Goal: Transaction & Acquisition: Obtain resource

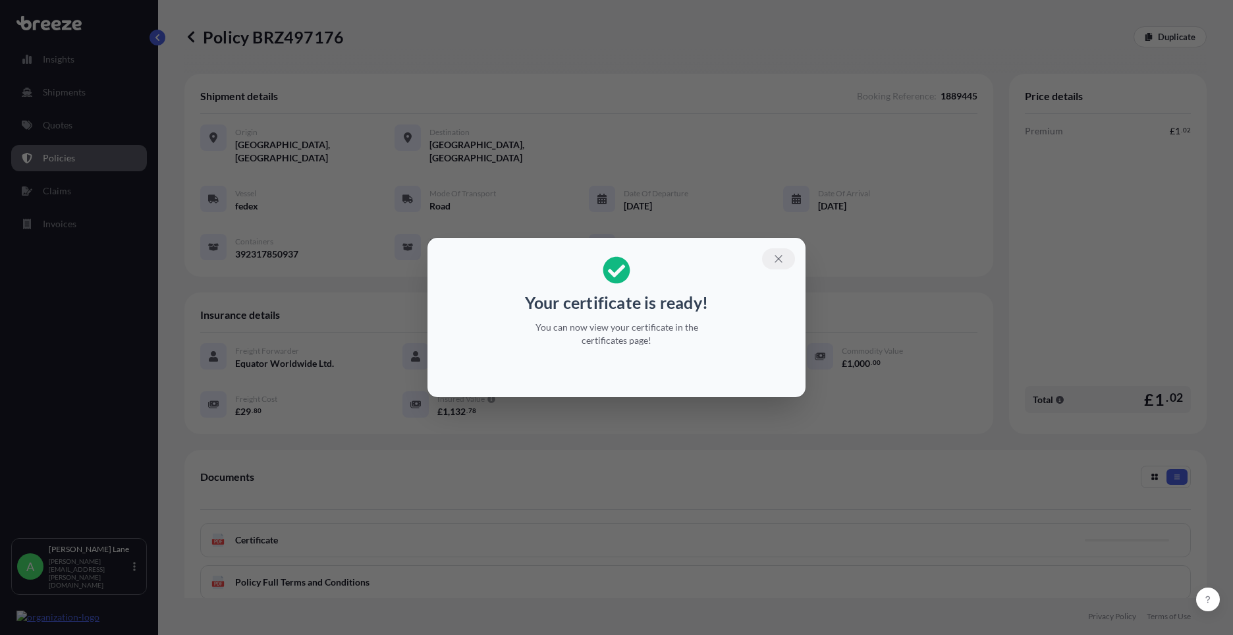
click at [783, 257] on button "button" at bounding box center [778, 258] width 33 height 21
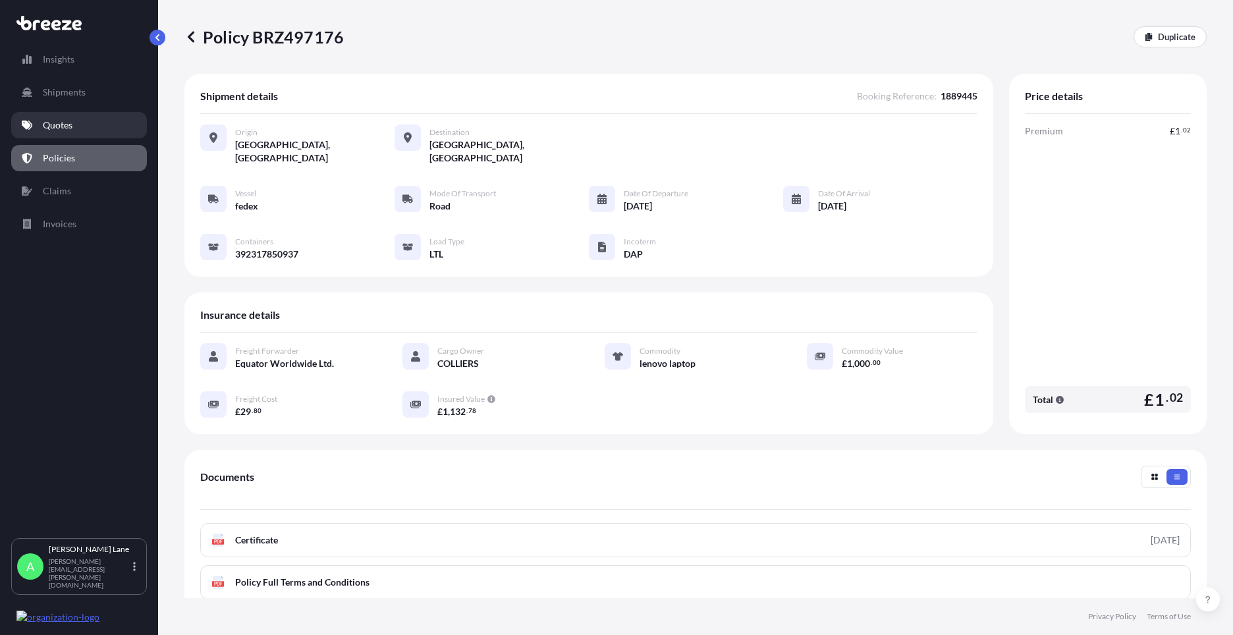
click at [84, 131] on link "Quotes" at bounding box center [79, 125] width 136 height 26
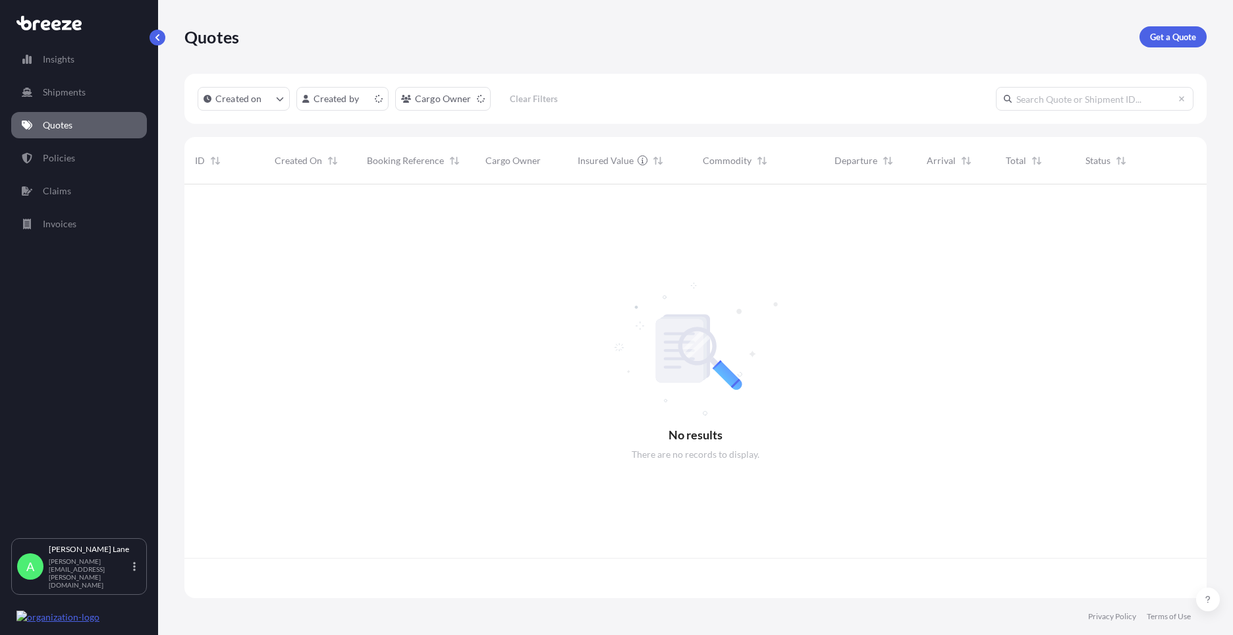
scroll to position [411, 1012]
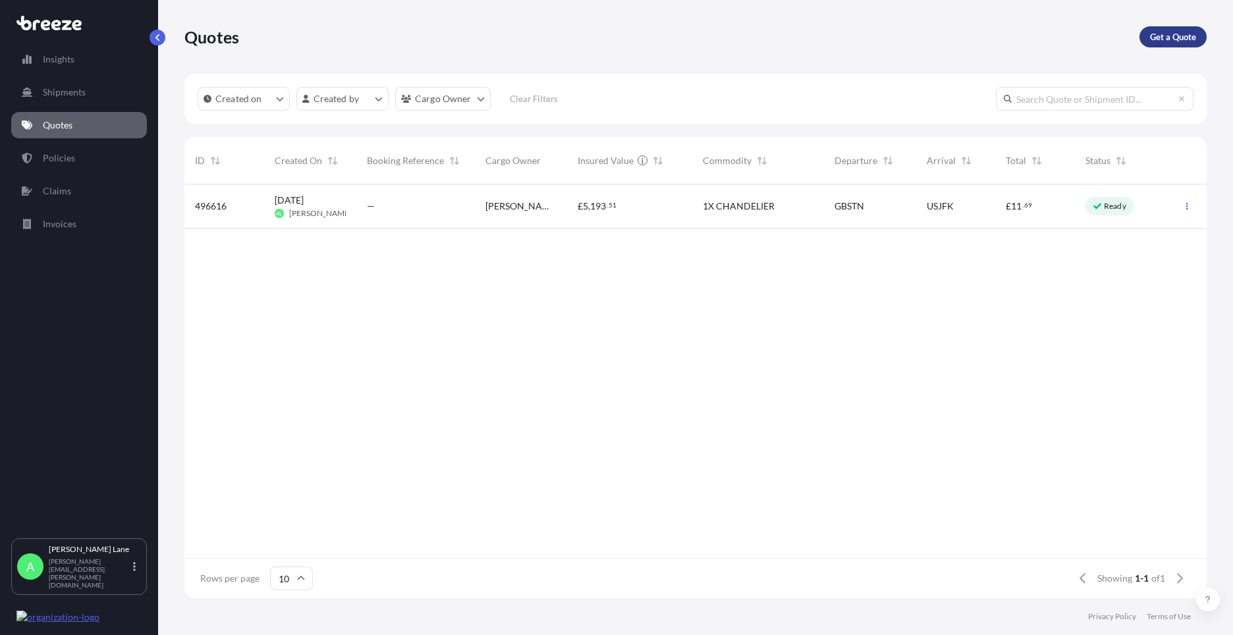
click at [1170, 37] on p "Get a Quote" at bounding box center [1173, 36] width 46 height 13
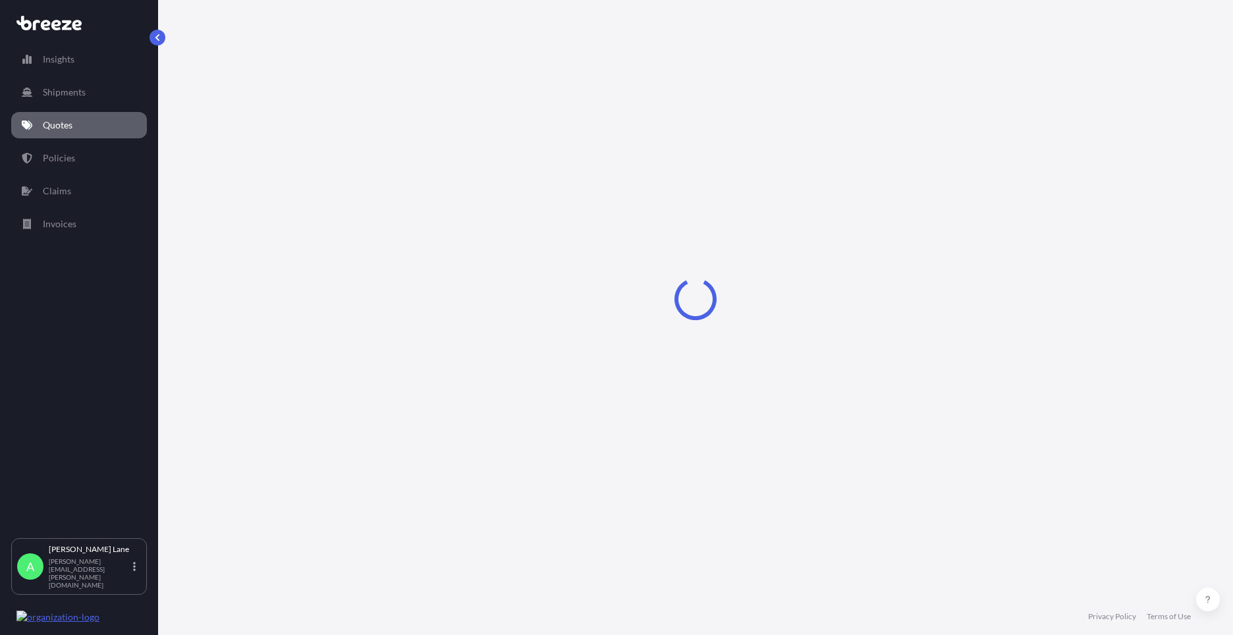
select select "Road"
select select "1"
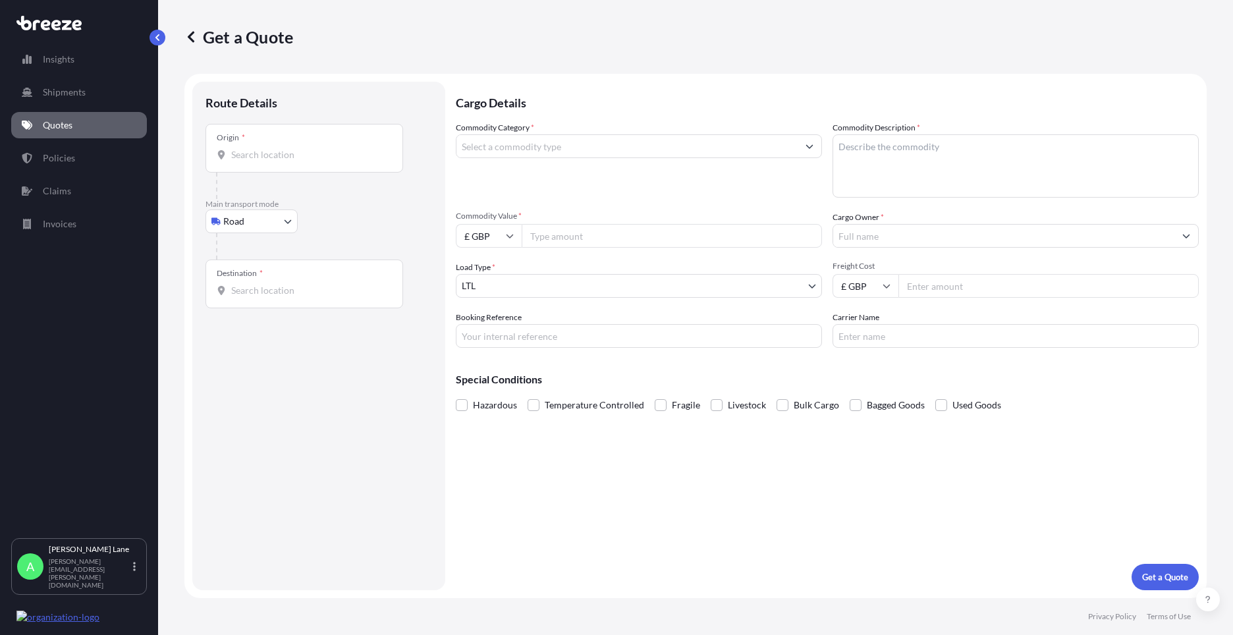
click at [267, 229] on body "Insights Shipments Quotes Policies Claims Invoices A [PERSON_NAME] [PERSON_NAME…" at bounding box center [616, 317] width 1233 height 635
paste input "EN3 7QA"
type input "[STREET_ADDRESS]"
click at [335, 300] on input "Destination *" at bounding box center [308, 295] width 155 height 13
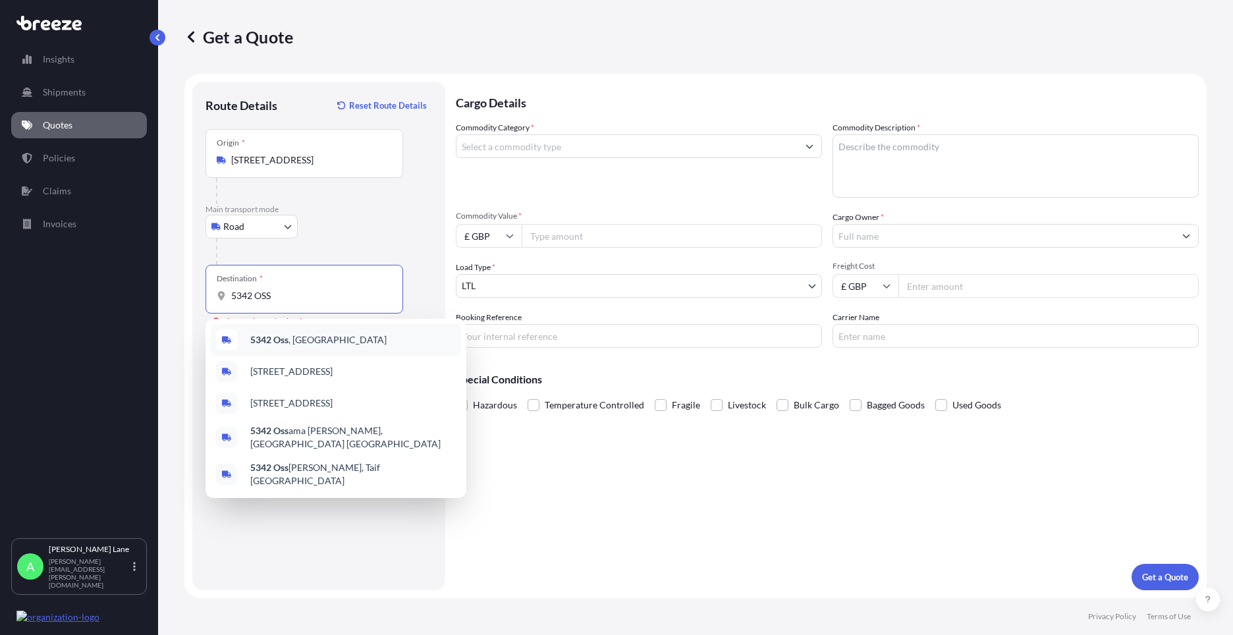
click at [325, 345] on span "5342 [GEOGRAPHIC_DATA] , [GEOGRAPHIC_DATA]" at bounding box center [318, 339] width 136 height 13
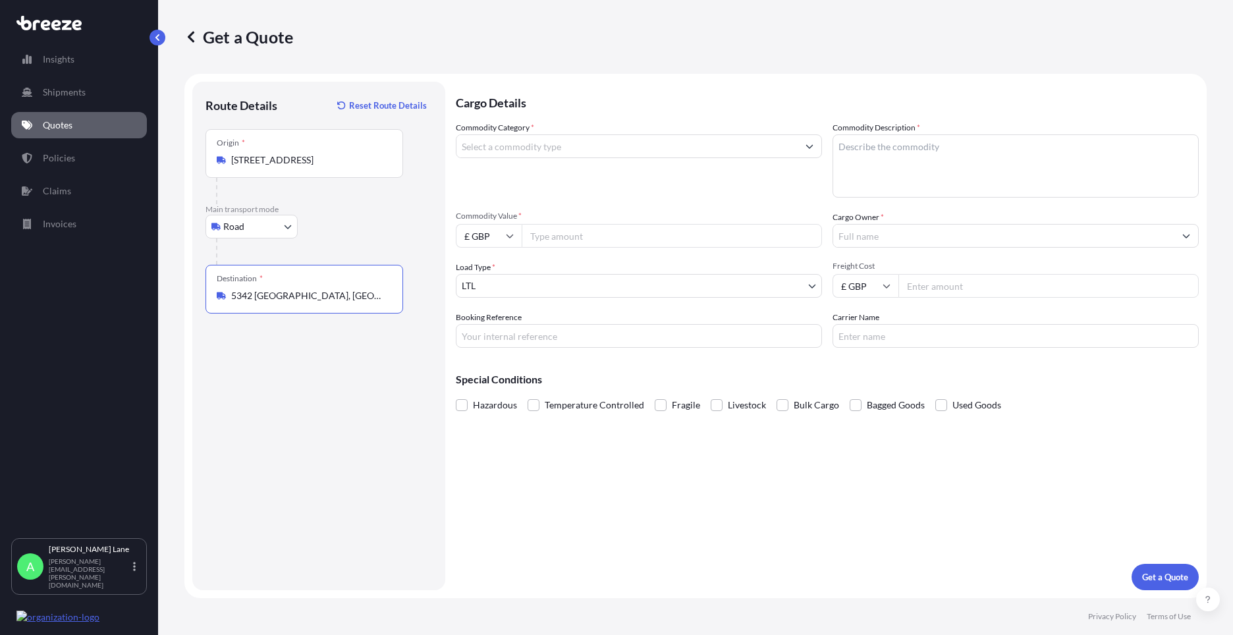
type input "5342 [GEOGRAPHIC_DATA], [GEOGRAPHIC_DATA]"
click at [585, 147] on input "Commodity Category *" at bounding box center [626, 146] width 341 height 24
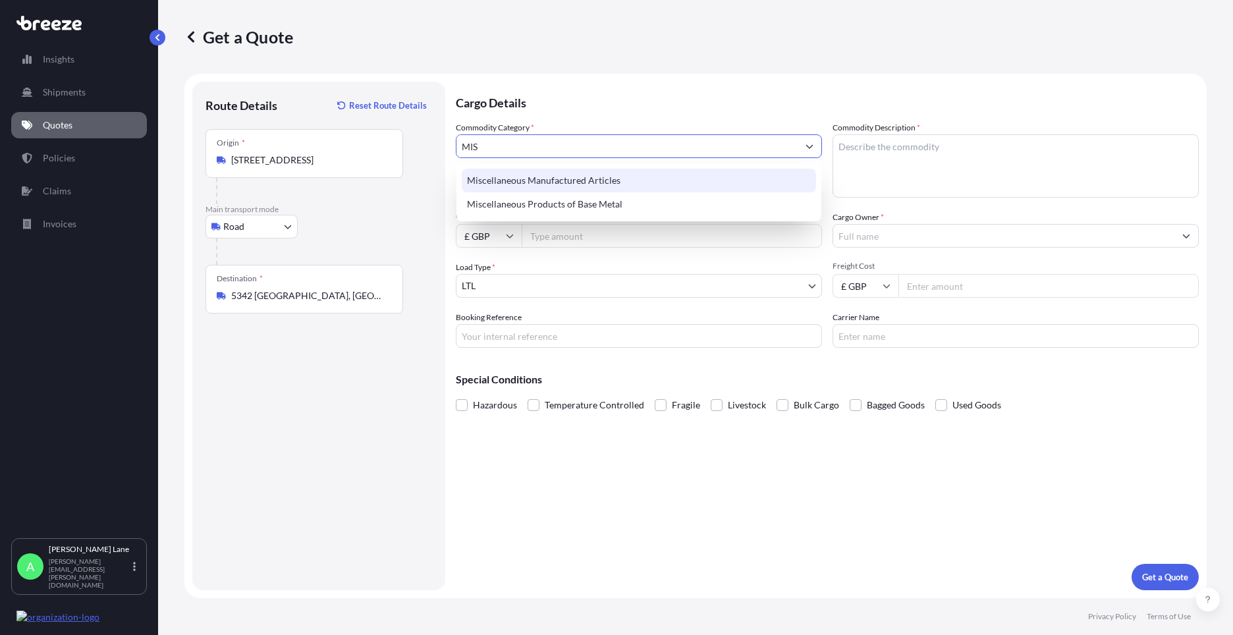
click at [605, 182] on div "Miscellaneous Manufactured Articles" at bounding box center [639, 181] width 354 height 24
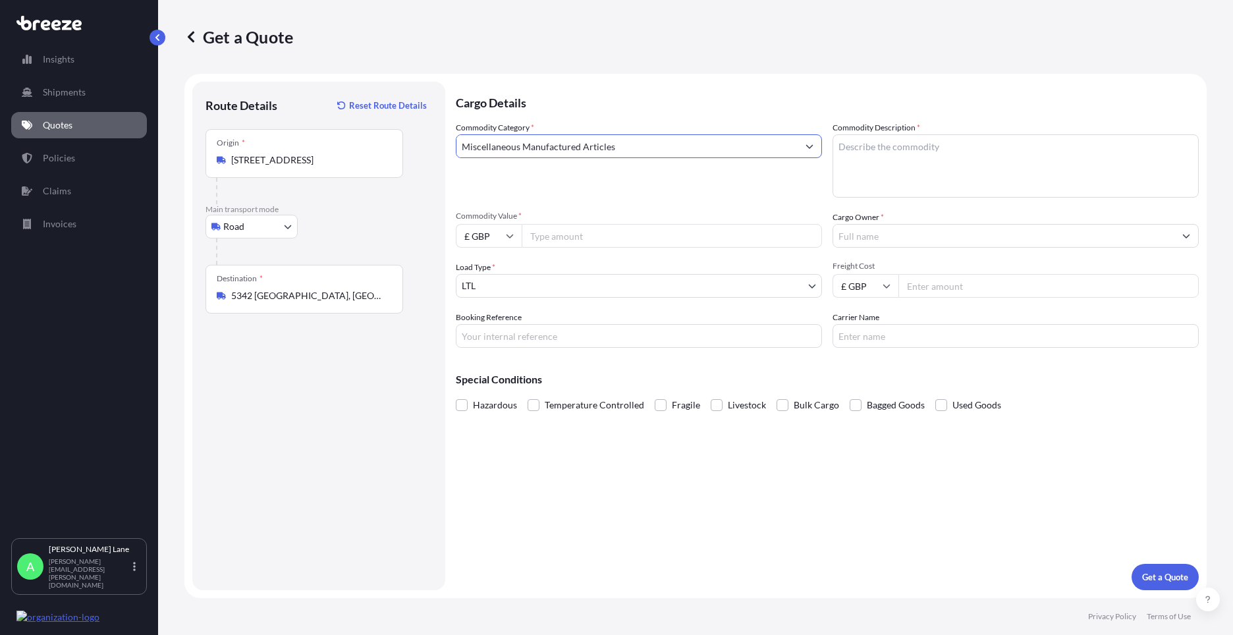
type input "Miscellaneous Manufactured Articles"
click at [589, 241] on input "Commodity Value *" at bounding box center [672, 236] width 300 height 24
type input "3882"
click at [536, 334] on input "Booking Reference" at bounding box center [639, 336] width 366 height 24
paste input "1889498"
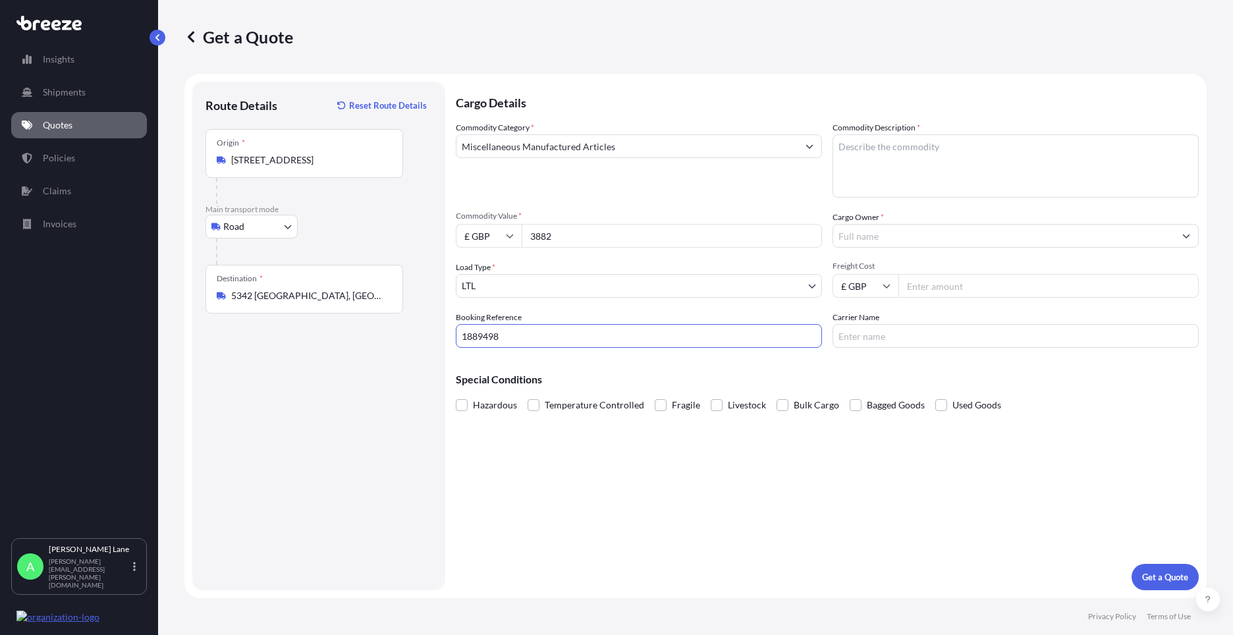
type input "1889498"
click at [886, 182] on textarea "Commodity Description *" at bounding box center [1015, 165] width 366 height 63
type textarea "GO KART PARTS"
click at [923, 244] on input "Cargo Owner *" at bounding box center [1003, 236] width 341 height 24
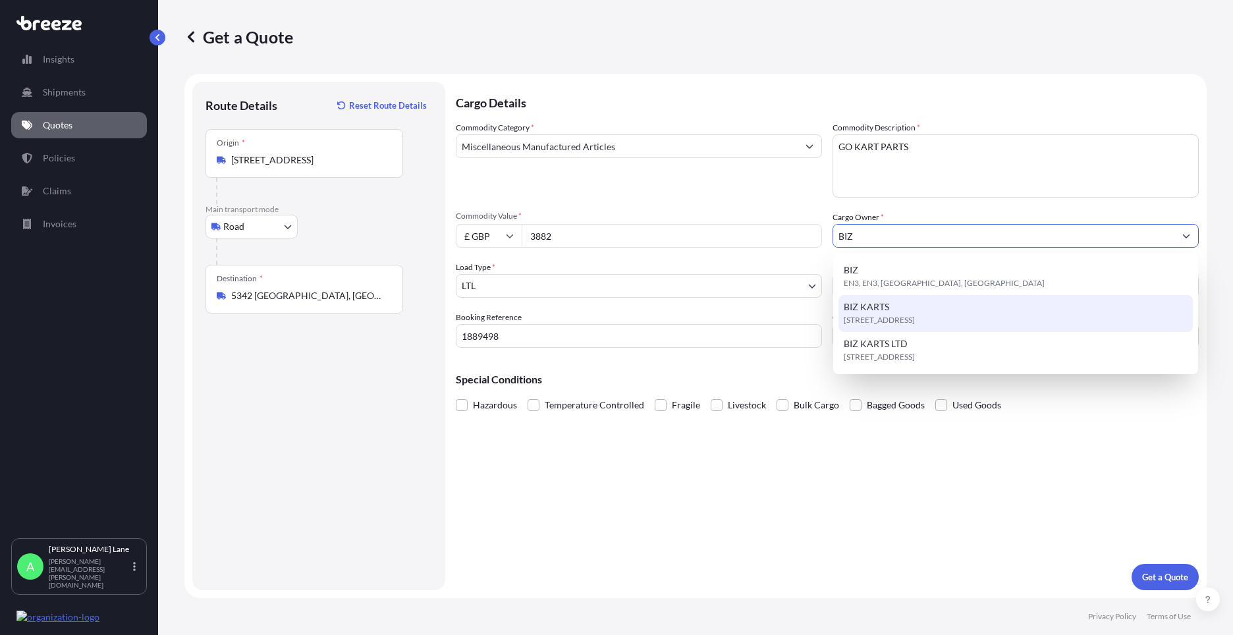
click at [905, 314] on span "[STREET_ADDRESS]" at bounding box center [879, 319] width 71 height 13
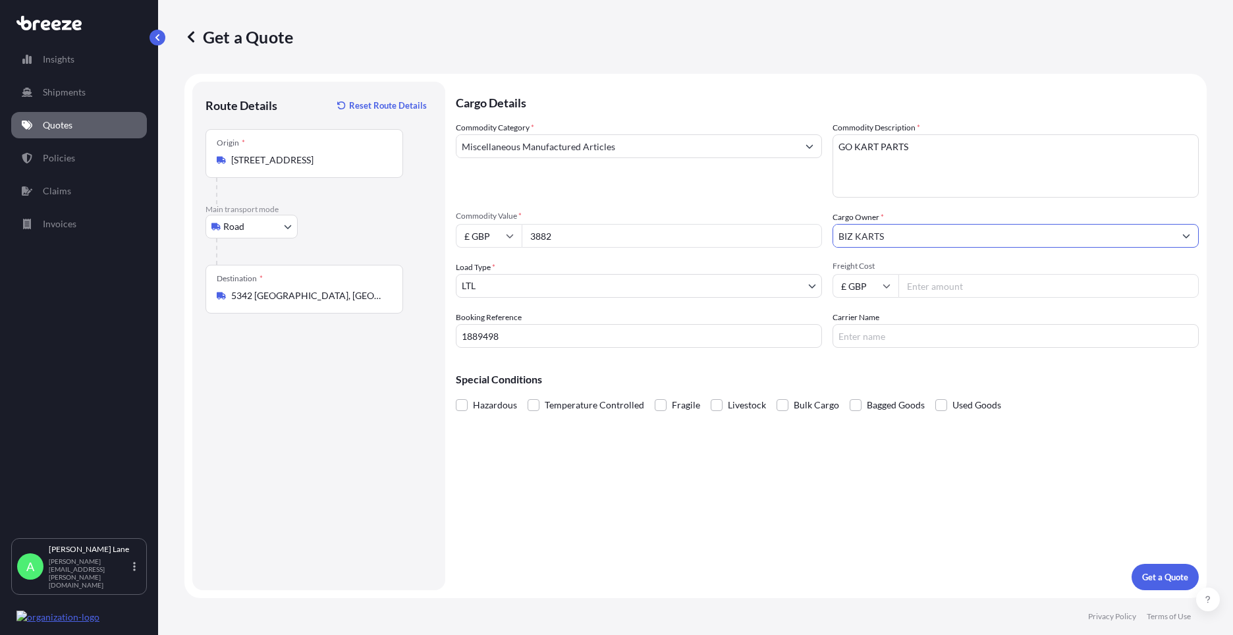
type input "BIZ KARTS"
click at [915, 289] on input "Freight Cost" at bounding box center [1048, 286] width 300 height 24
type input "287"
click at [863, 339] on input "Carrier Name" at bounding box center [1015, 336] width 366 height 24
type input "FEDEX"
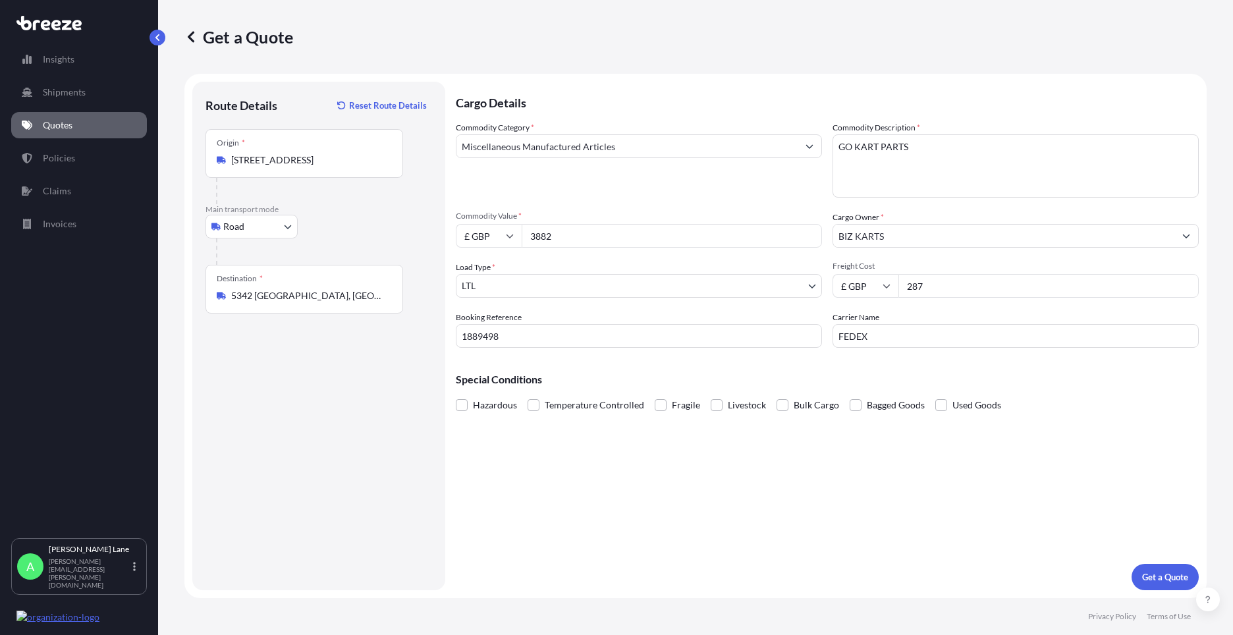
click at [713, 467] on div "Cargo Details Commodity Category * Miscellaneous Manufactured Articles Commodit…" at bounding box center [827, 336] width 743 height 508
click at [1175, 579] on p "Get a Quote" at bounding box center [1165, 576] width 46 height 13
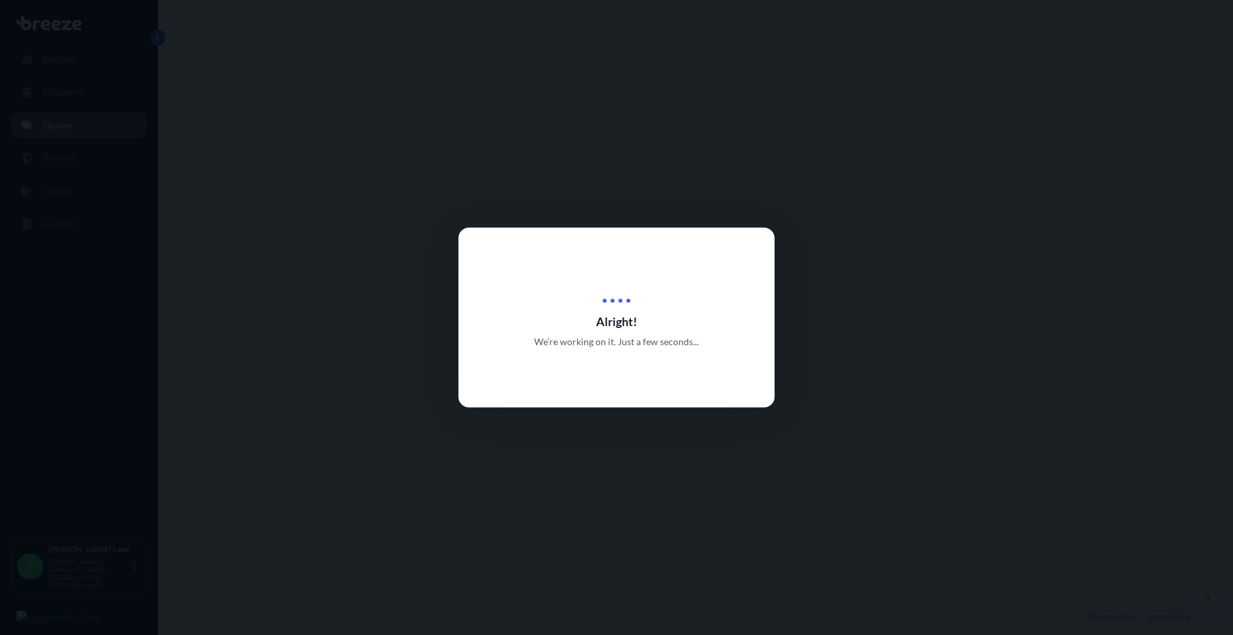
select select "Road"
select select "1"
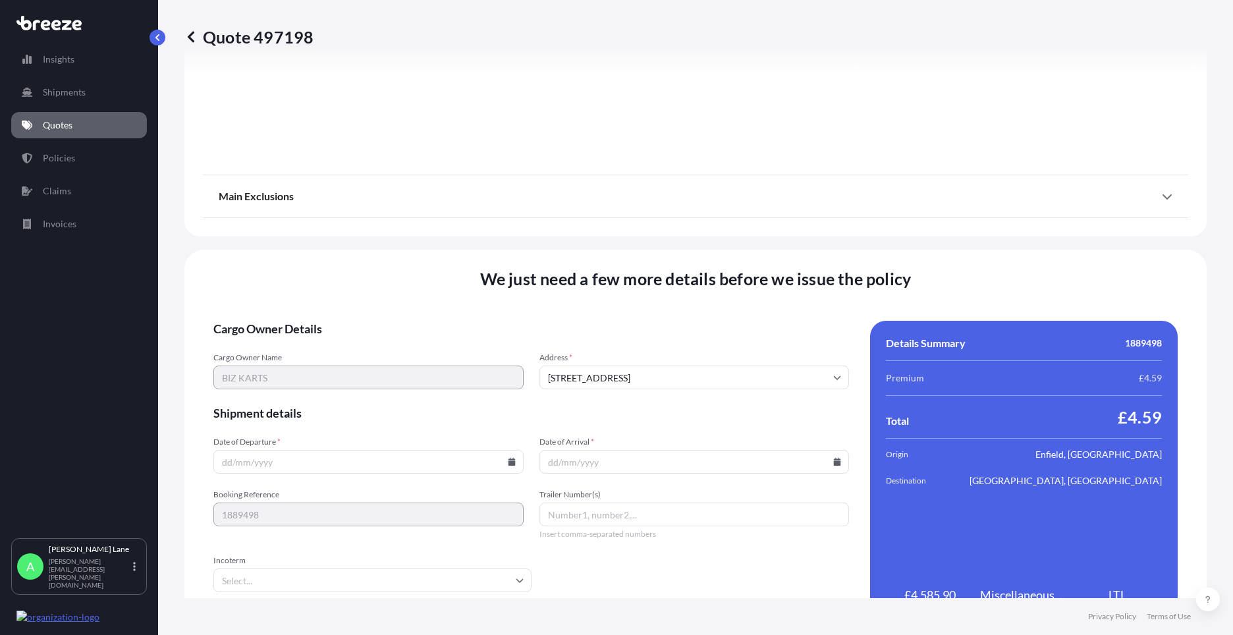
scroll to position [1455, 0]
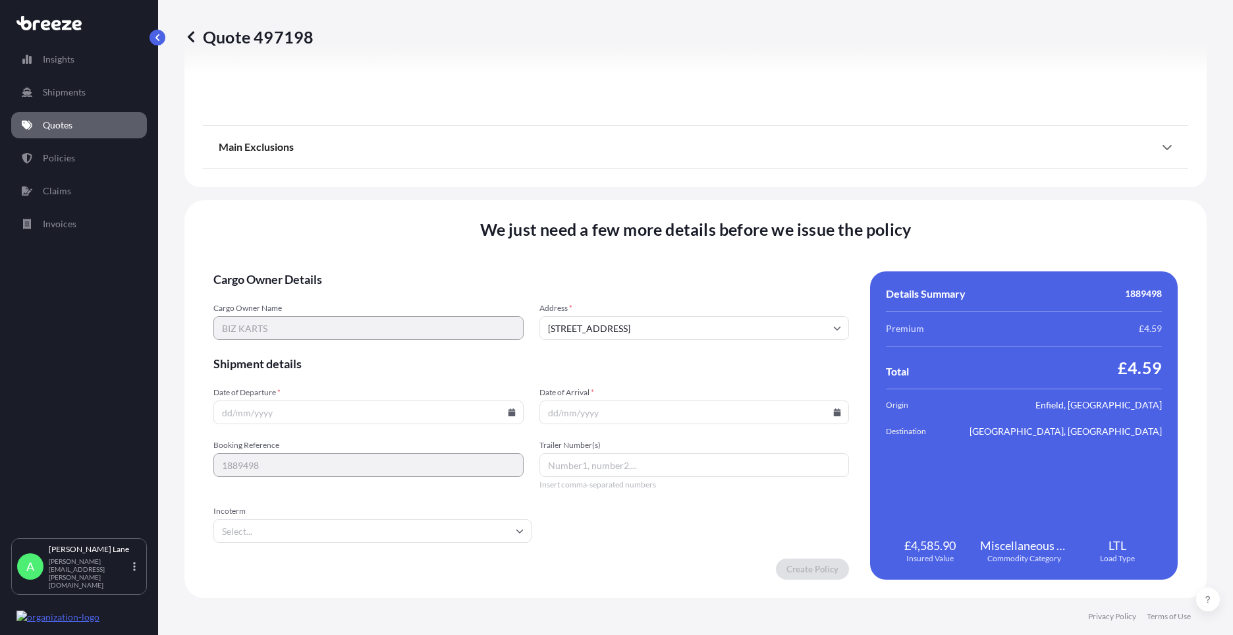
click at [510, 410] on icon at bounding box center [511, 412] width 7 height 8
click at [365, 316] on button "21" at bounding box center [366, 319] width 21 height 21
type input "[DATE]"
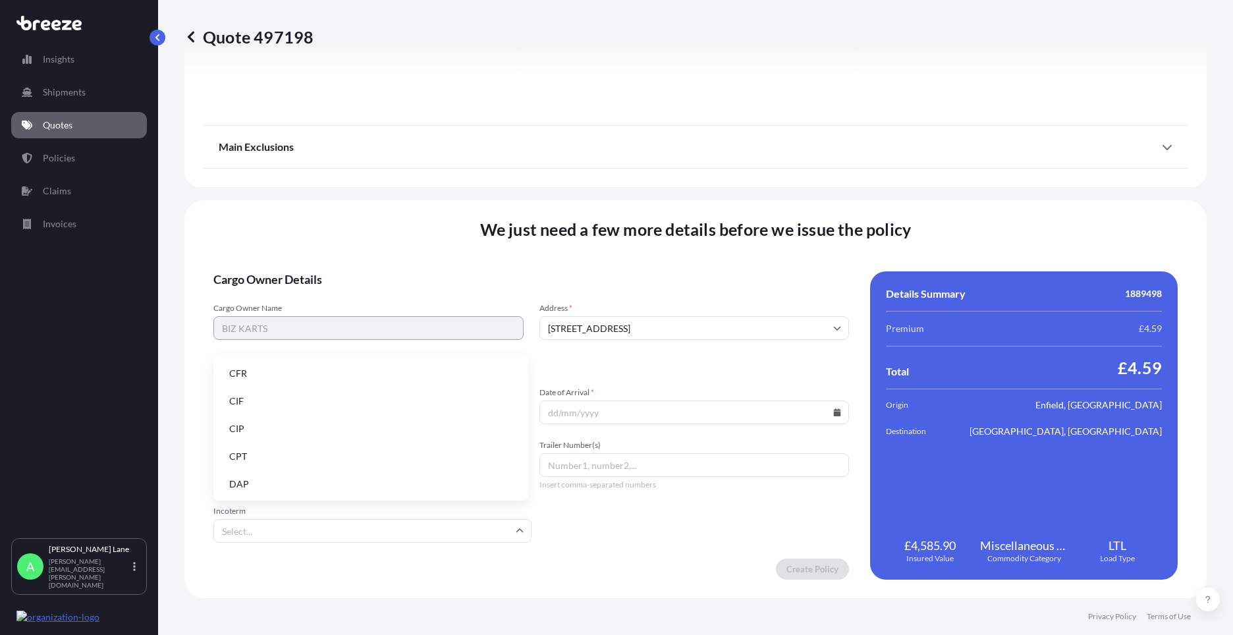
click at [276, 528] on input "Incoterm" at bounding box center [372, 531] width 318 height 24
drag, startPoint x: 285, startPoint y: 485, endPoint x: 556, endPoint y: 471, distance: 271.0
click at [289, 481] on li "DAP" at bounding box center [371, 483] width 304 height 25
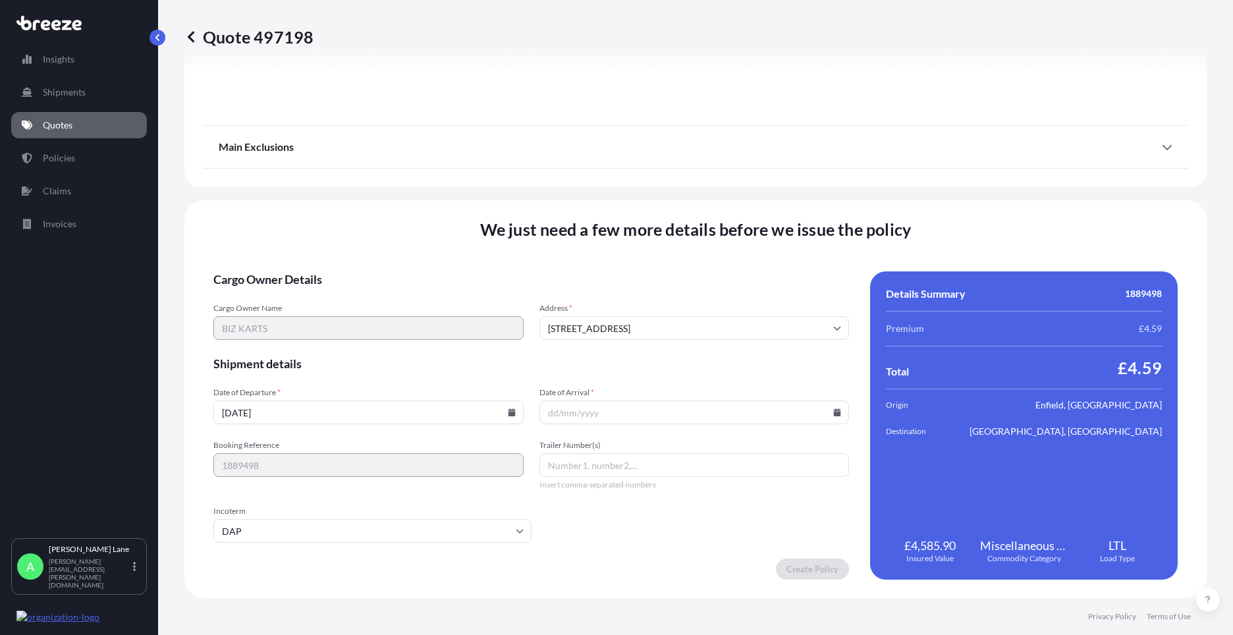
paste input "883719486723"
type input "883719486723"
click at [832, 412] on div at bounding box center [694, 412] width 310 height 24
click at [834, 412] on icon at bounding box center [837, 412] width 7 height 8
click at [600, 342] on button "25" at bounding box center [597, 345] width 21 height 21
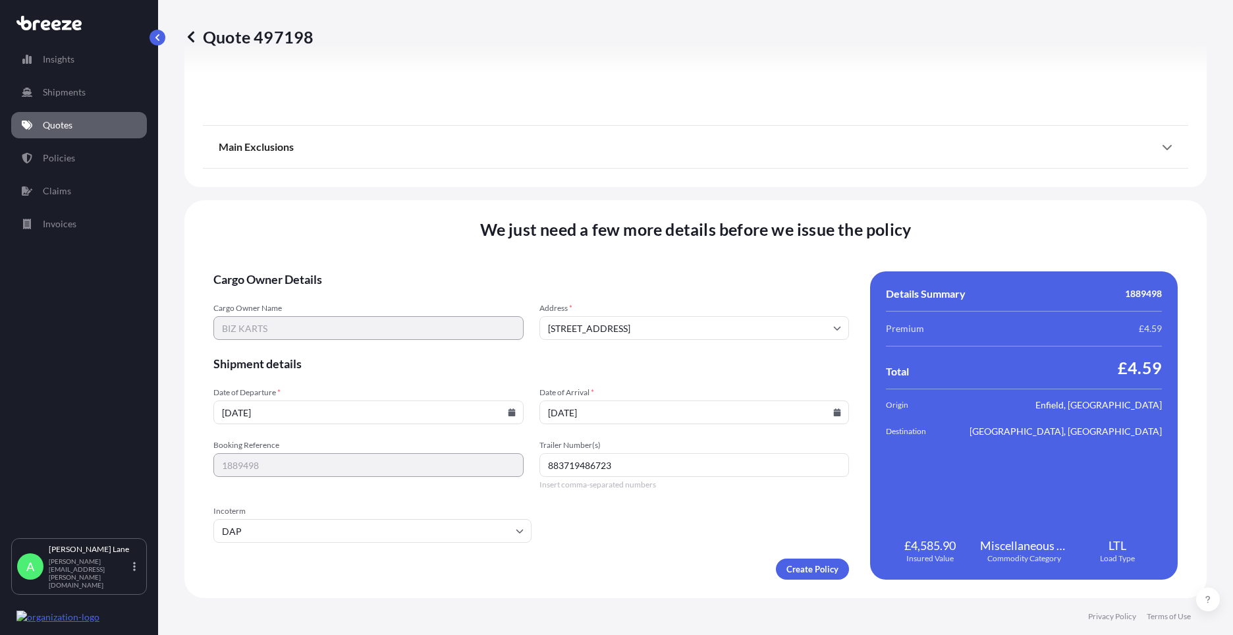
type input "[DATE]"
